Goal: Task Accomplishment & Management: Use online tool/utility

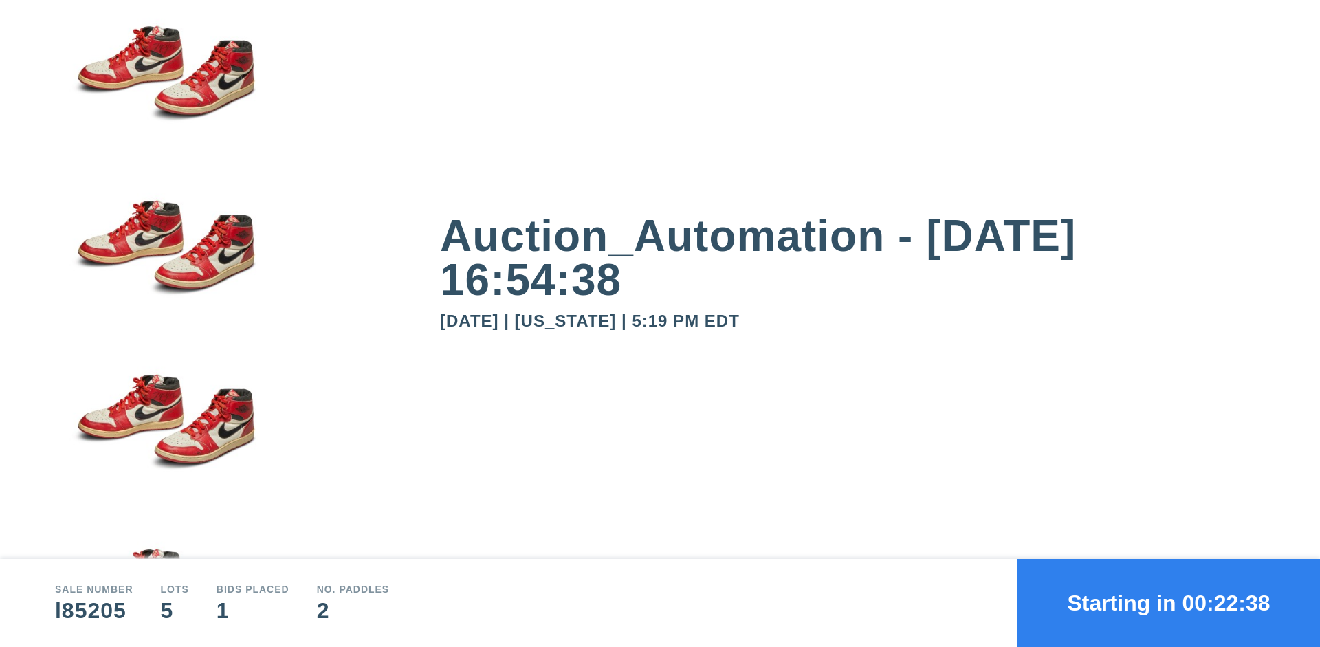
click at [1169, 603] on button "Starting in 00:22:38" at bounding box center [1169, 603] width 303 height 88
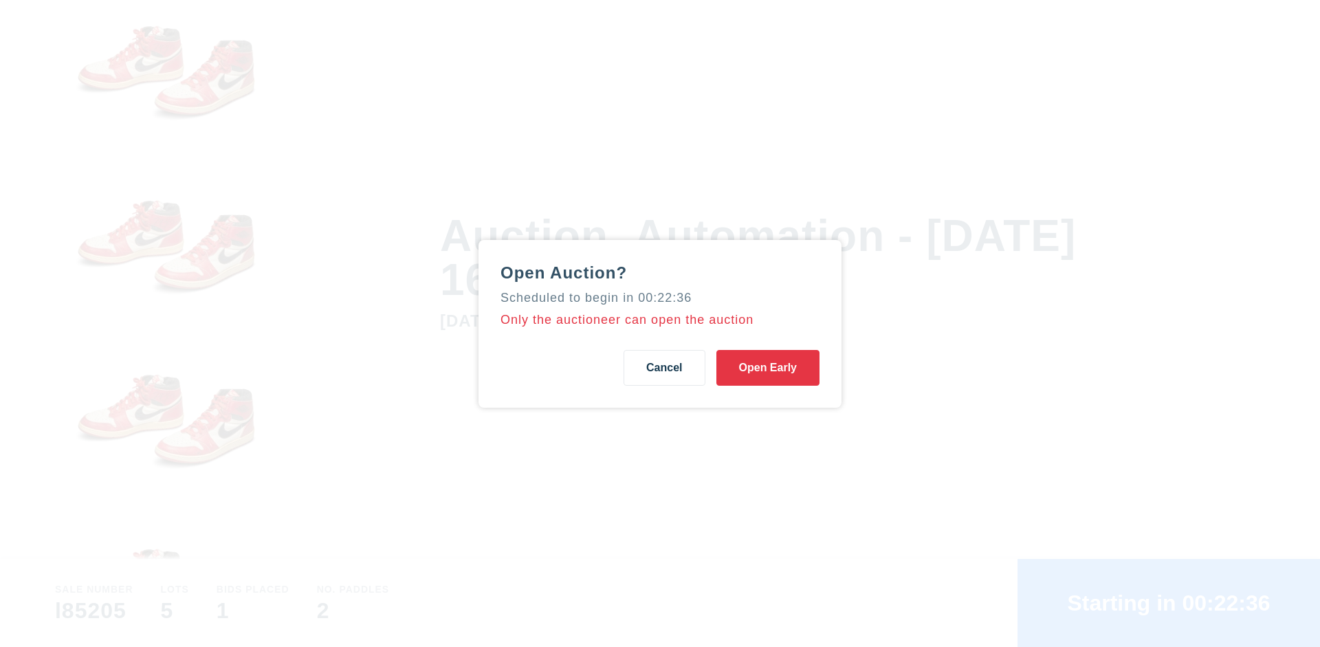
click at [768, 367] on button "Open Early" at bounding box center [767, 368] width 103 height 36
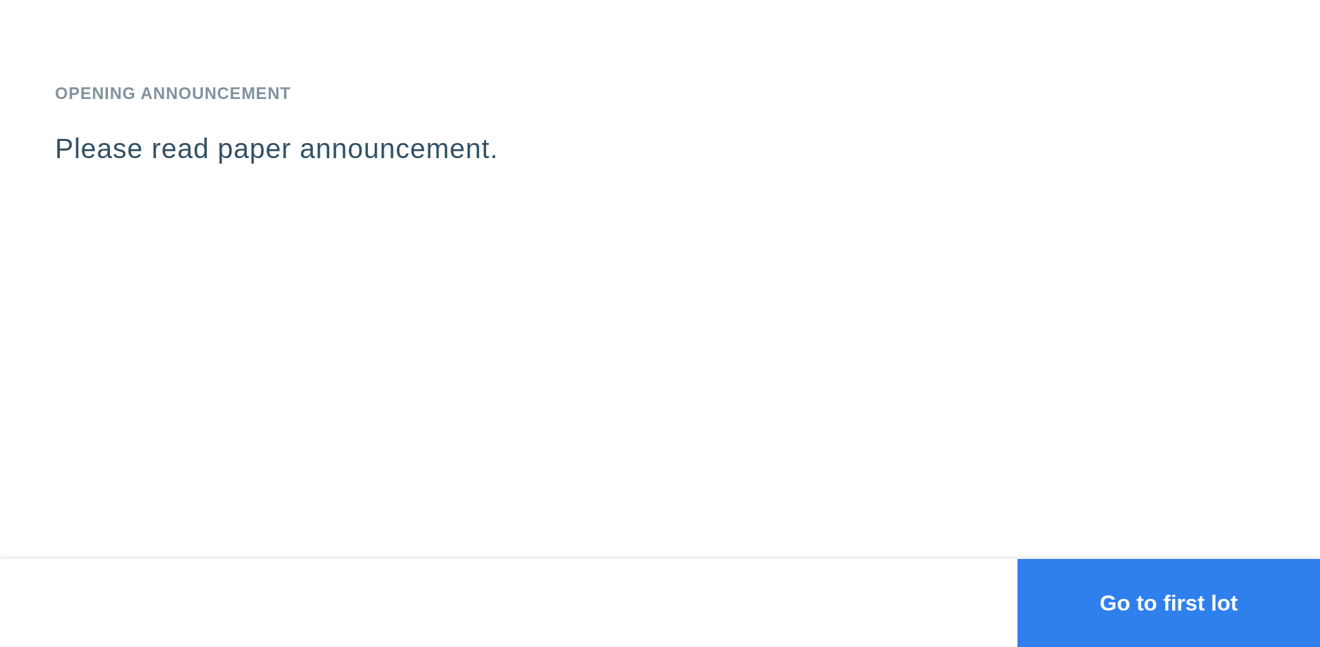
click at [1169, 603] on button "Go to first lot" at bounding box center [1169, 603] width 303 height 88
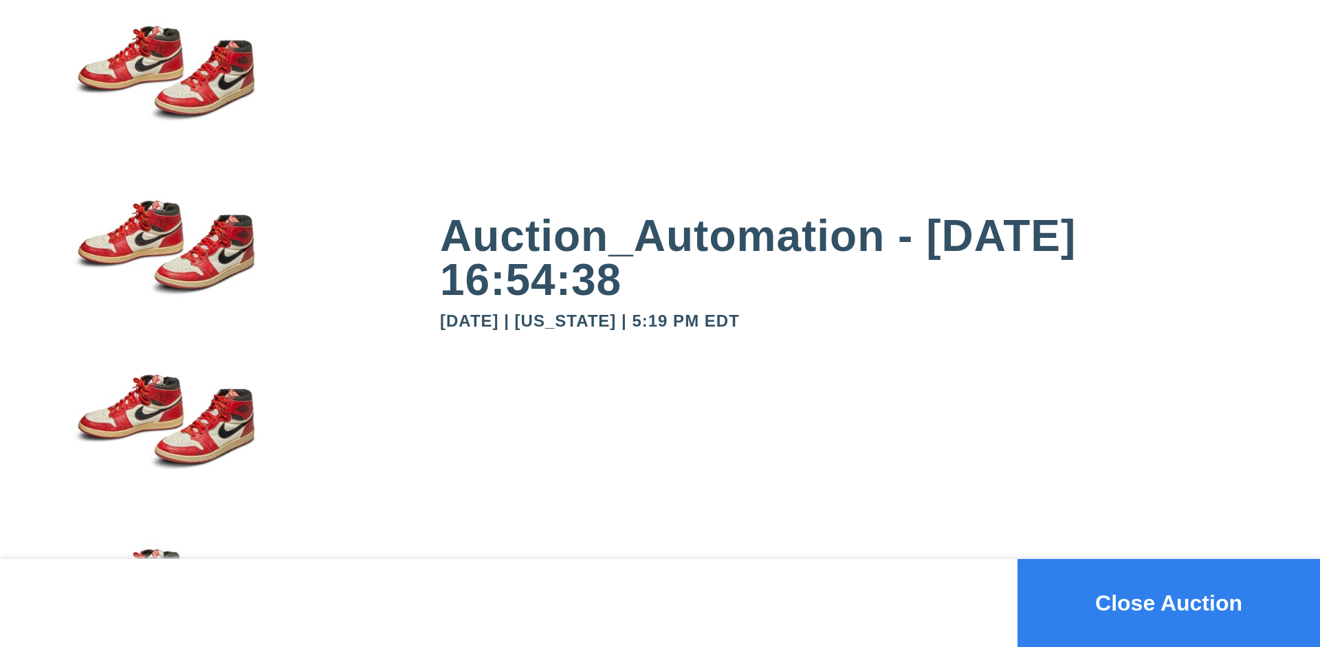
click at [1169, 603] on button "Close Auction" at bounding box center [1169, 603] width 303 height 88
